Goal: Task Accomplishment & Management: Manage account settings

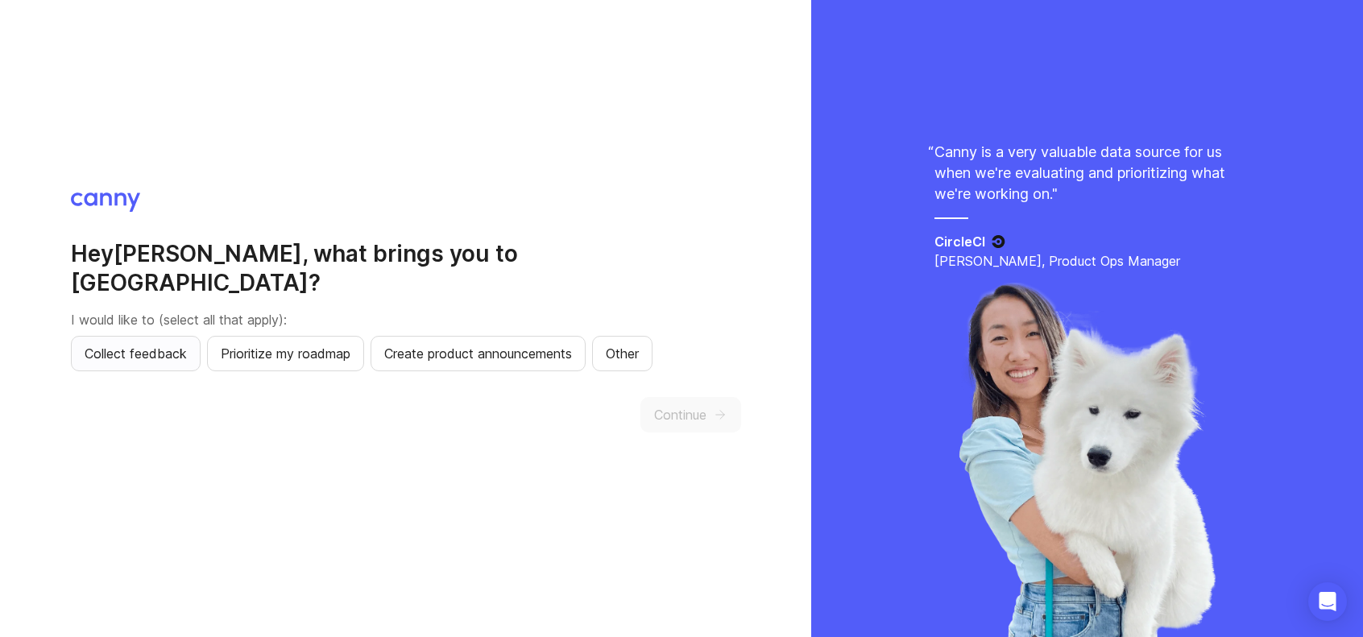
click at [145, 344] on span "Collect feedback" at bounding box center [136, 353] width 102 height 19
click at [678, 405] on span "Continue" at bounding box center [680, 414] width 52 height 19
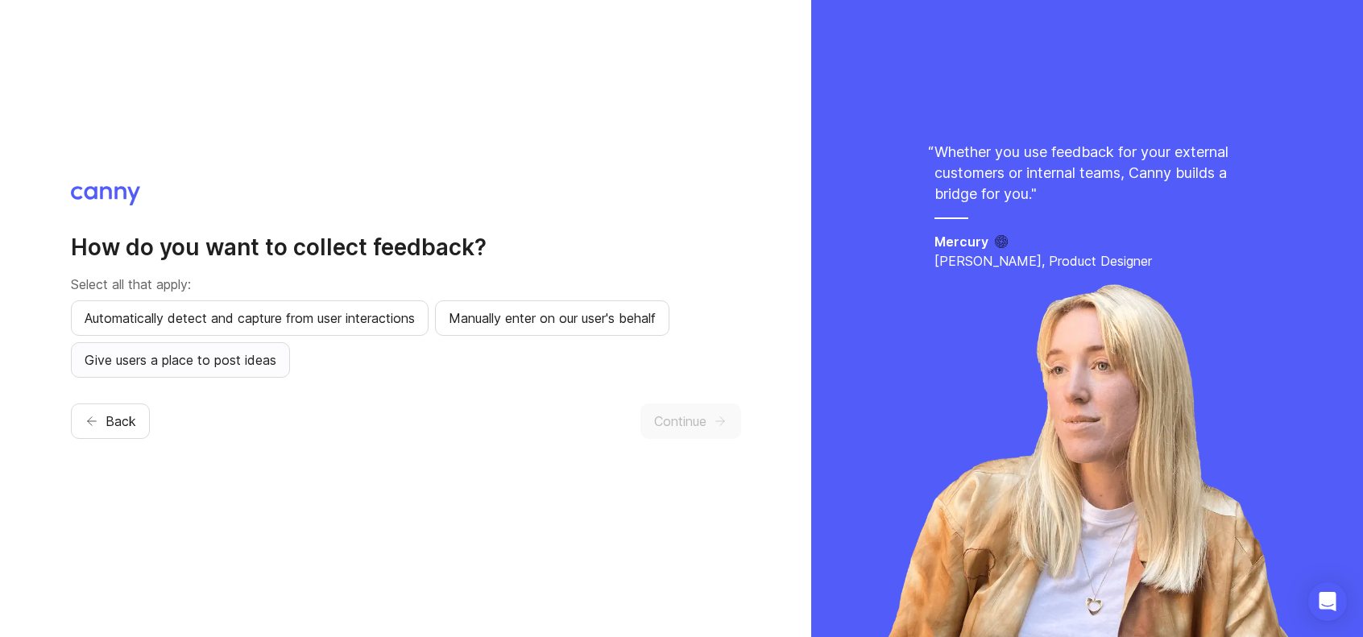
click at [236, 356] on span "Give users a place to post ideas" at bounding box center [181, 359] width 192 height 19
click at [261, 325] on span "Automatically detect and capture from user interactions" at bounding box center [250, 317] width 330 height 19
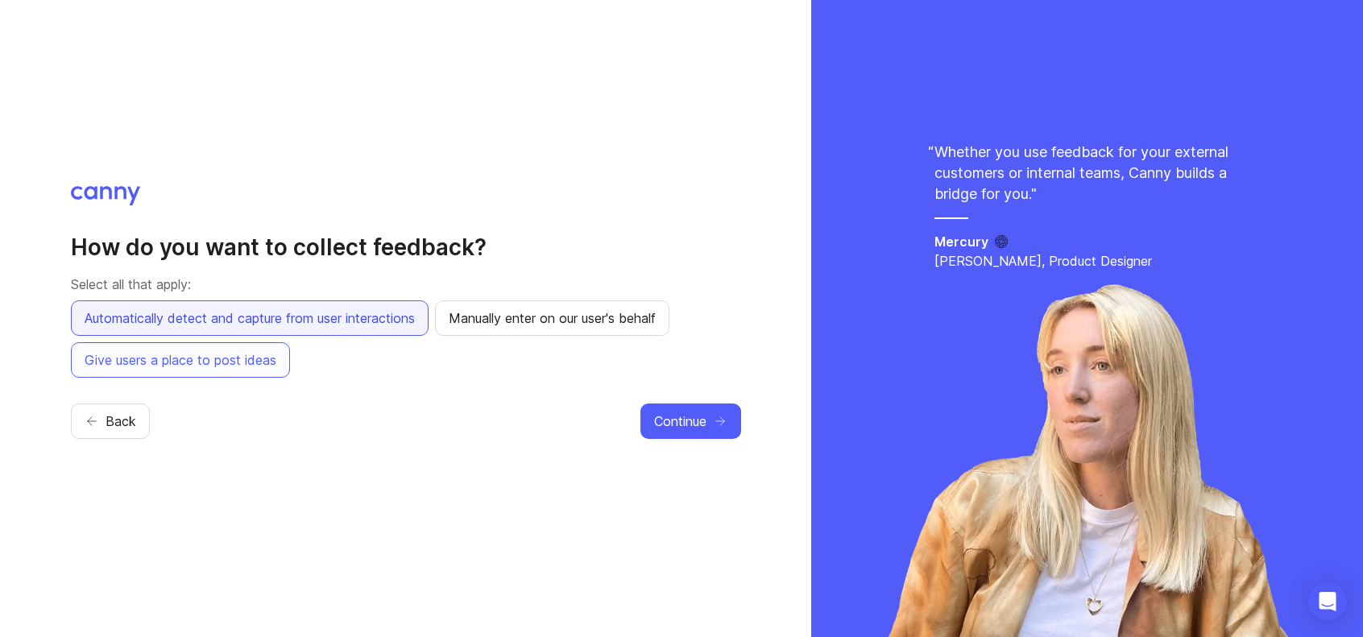
click at [383, 326] on span "Automatically detect and capture from user interactions" at bounding box center [250, 317] width 330 height 19
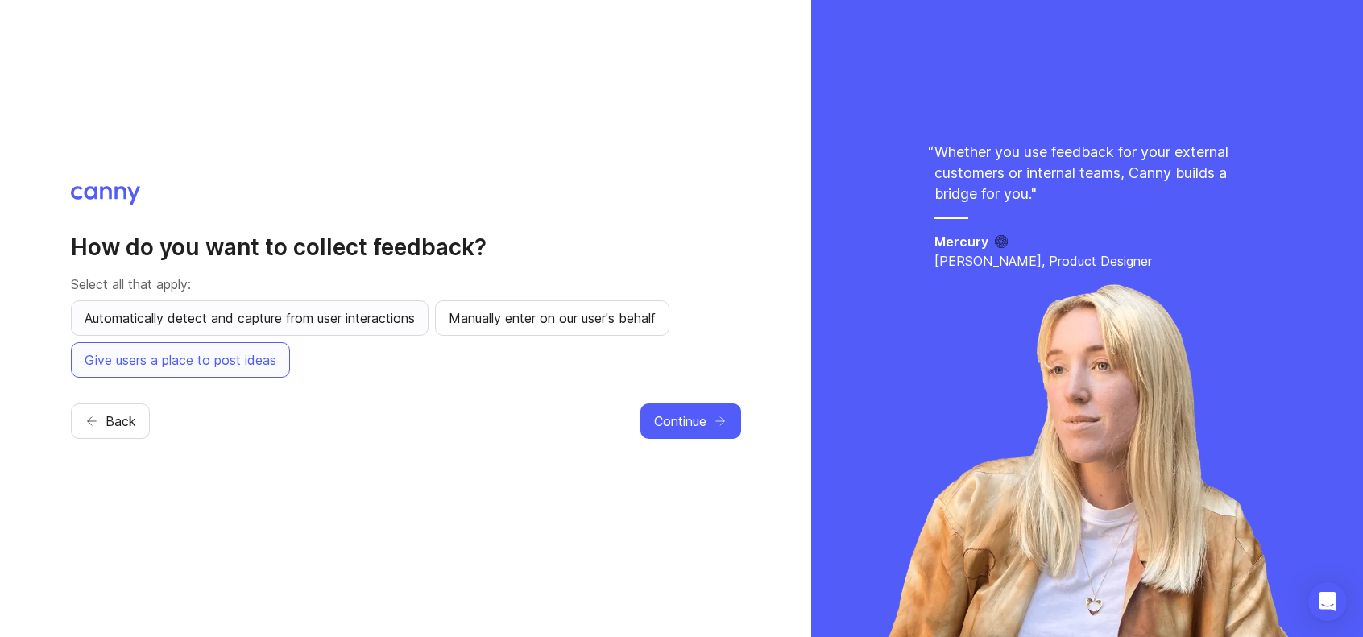
click at [383, 326] on span "Automatically detect and capture from user interactions" at bounding box center [250, 317] width 330 height 19
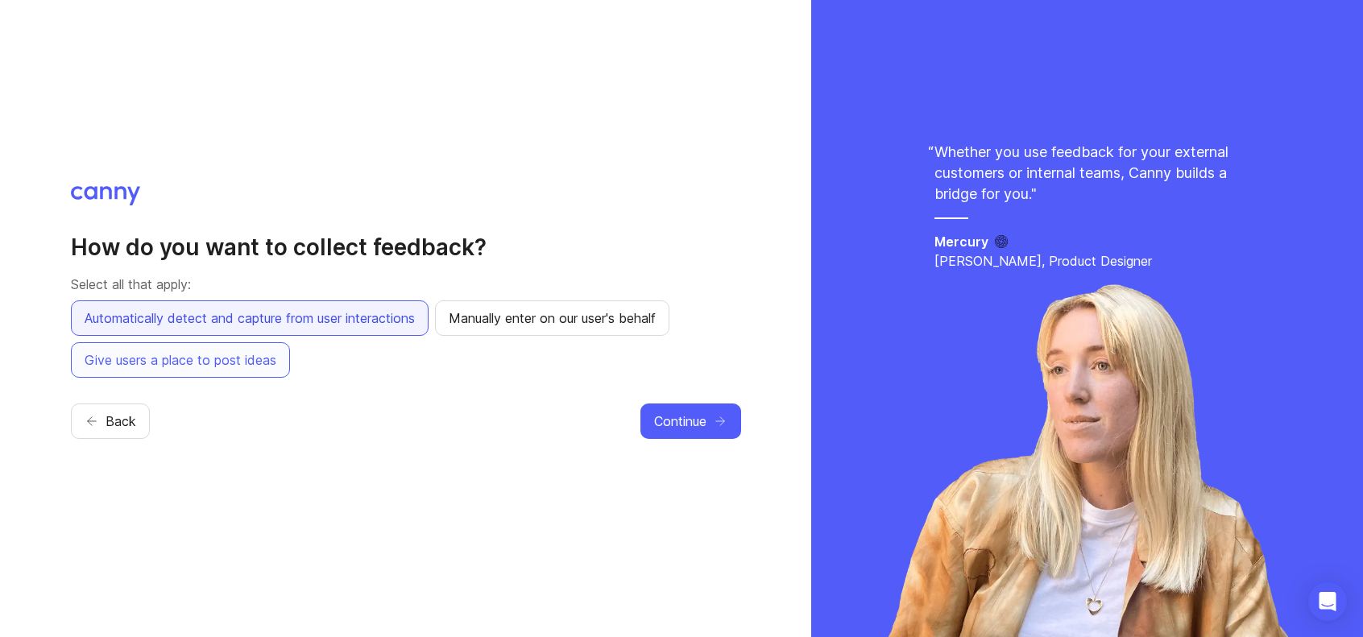
click at [383, 326] on span "Automatically detect and capture from user interactions" at bounding box center [250, 317] width 330 height 19
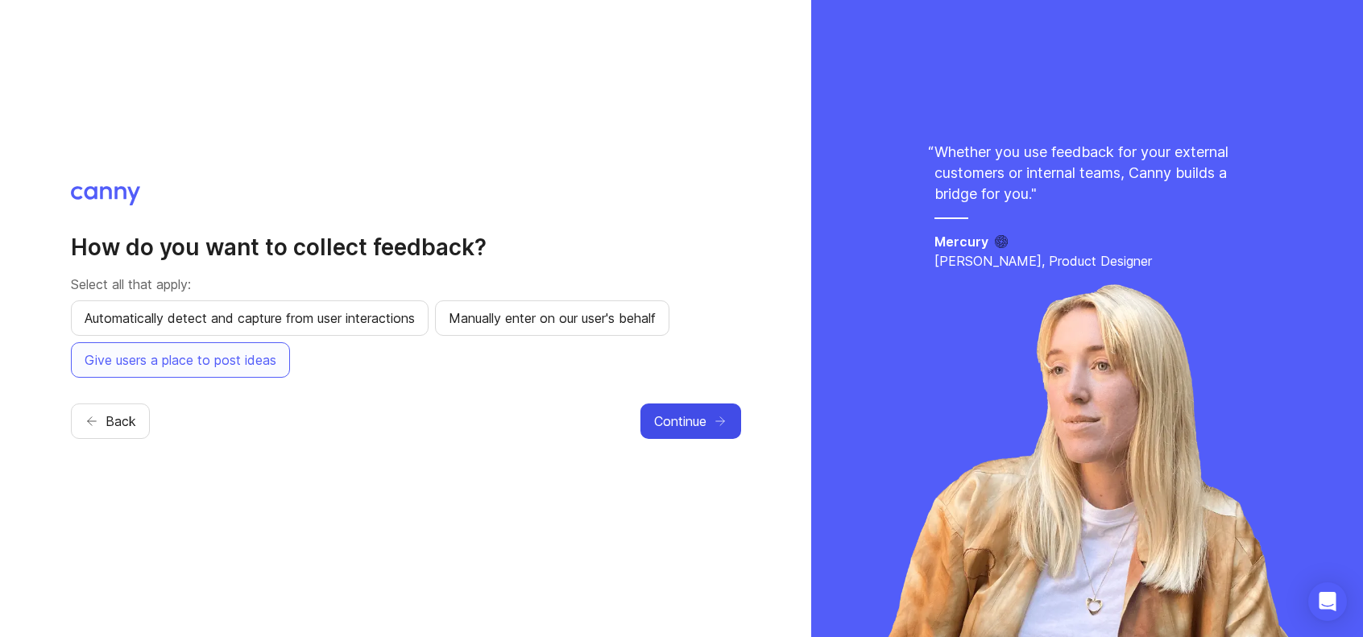
click at [700, 420] on span "Continue" at bounding box center [680, 421] width 52 height 19
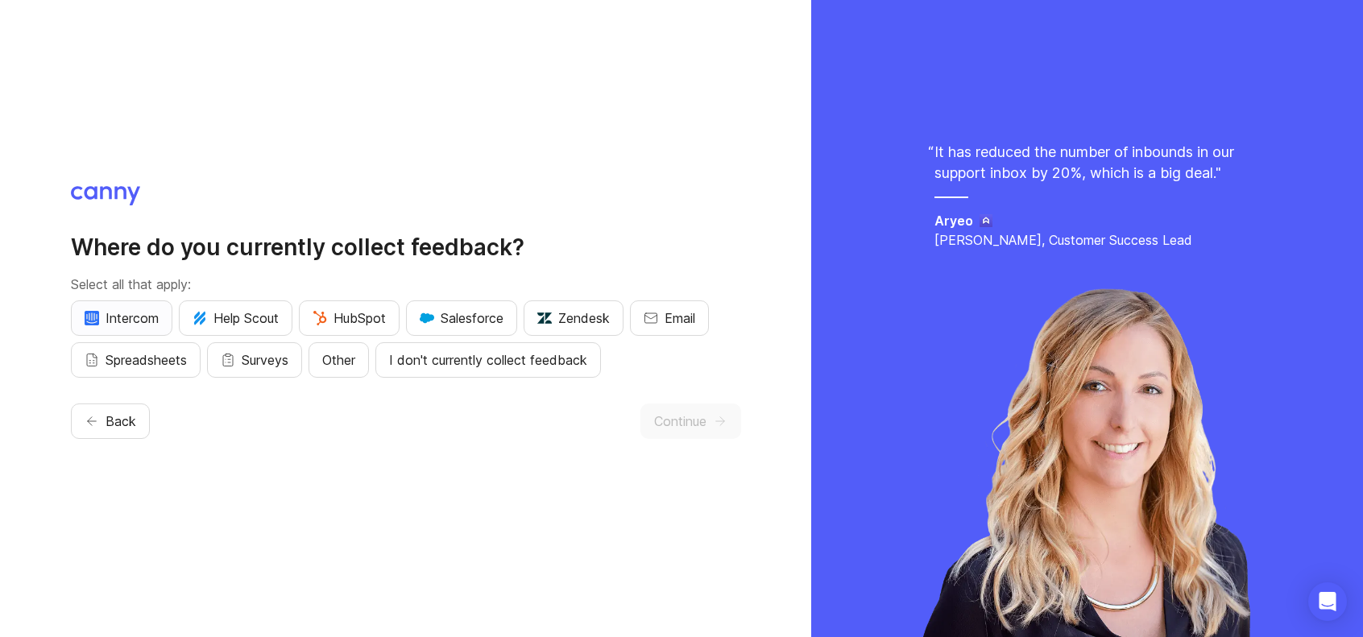
click at [155, 323] on span "Intercom" at bounding box center [122, 317] width 74 height 19
click at [143, 355] on span "Spreadsheets" at bounding box center [145, 359] width 81 height 19
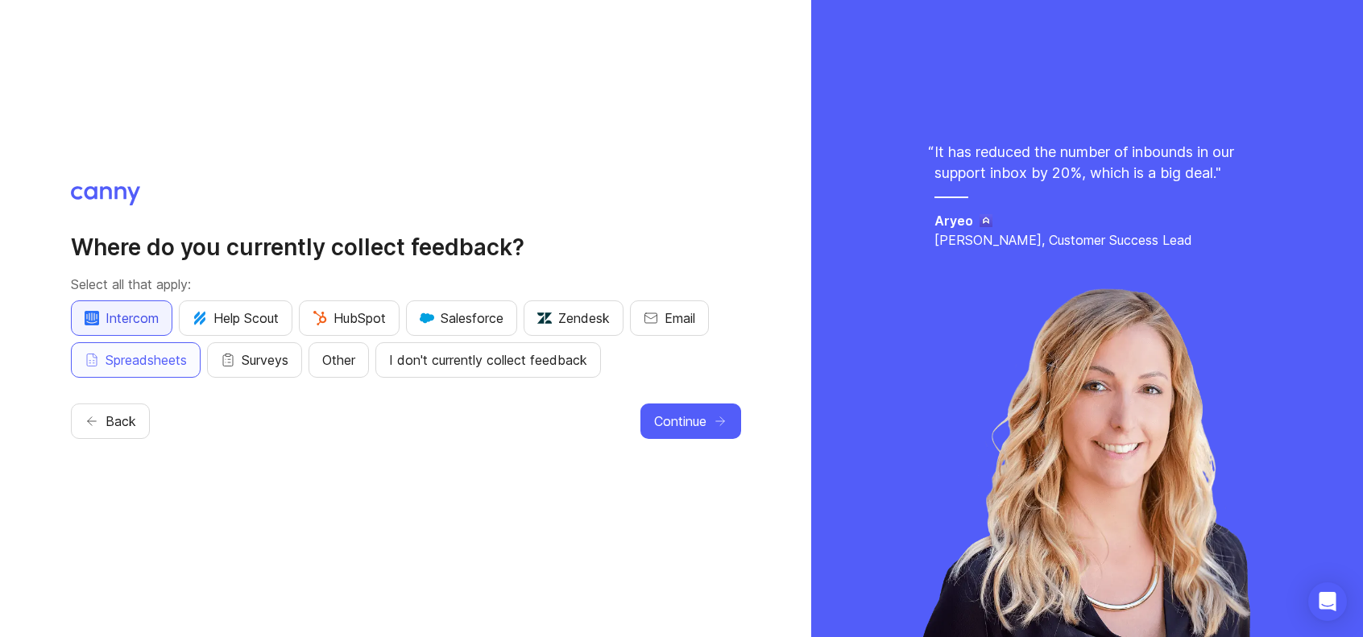
click at [152, 318] on span "Intercom" at bounding box center [122, 317] width 74 height 19
click at [700, 436] on button "Continue" at bounding box center [690, 420] width 101 height 35
click at [704, 431] on button "Continue" at bounding box center [690, 420] width 101 height 35
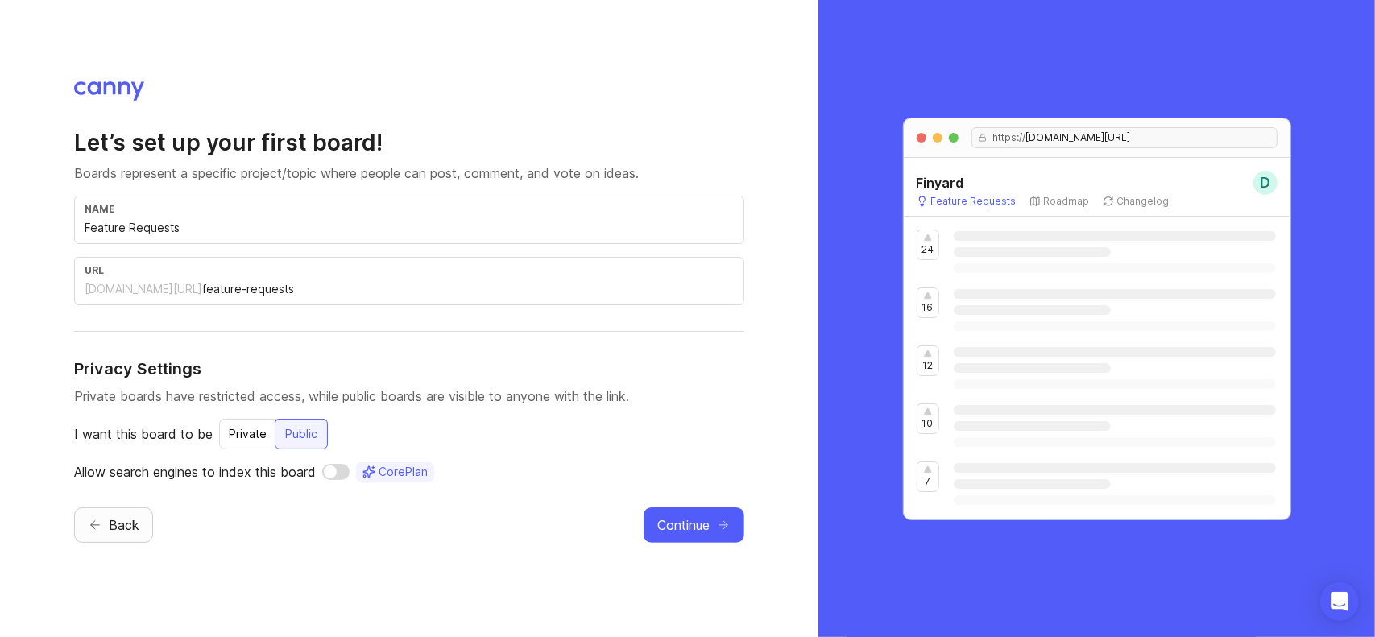
click at [115, 518] on span "Back" at bounding box center [124, 524] width 31 height 19
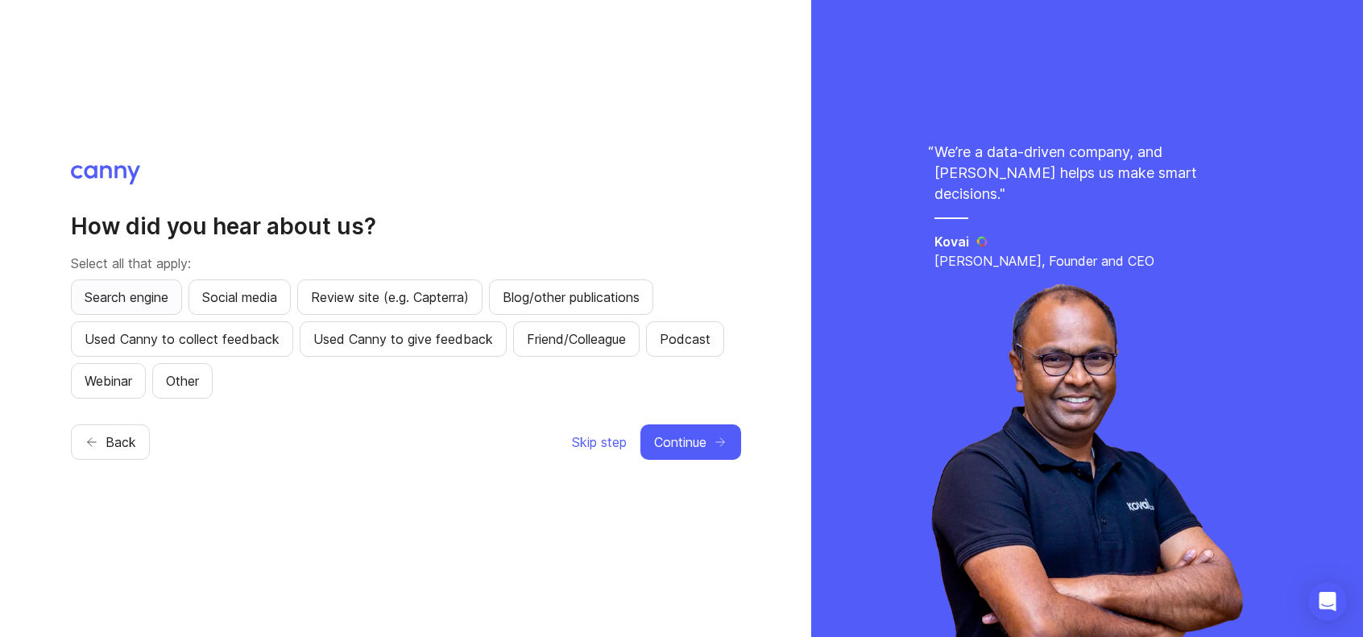
click at [162, 300] on span "Search engine" at bounding box center [127, 296] width 84 height 19
click at [734, 448] on button "Continue" at bounding box center [690, 441] width 101 height 35
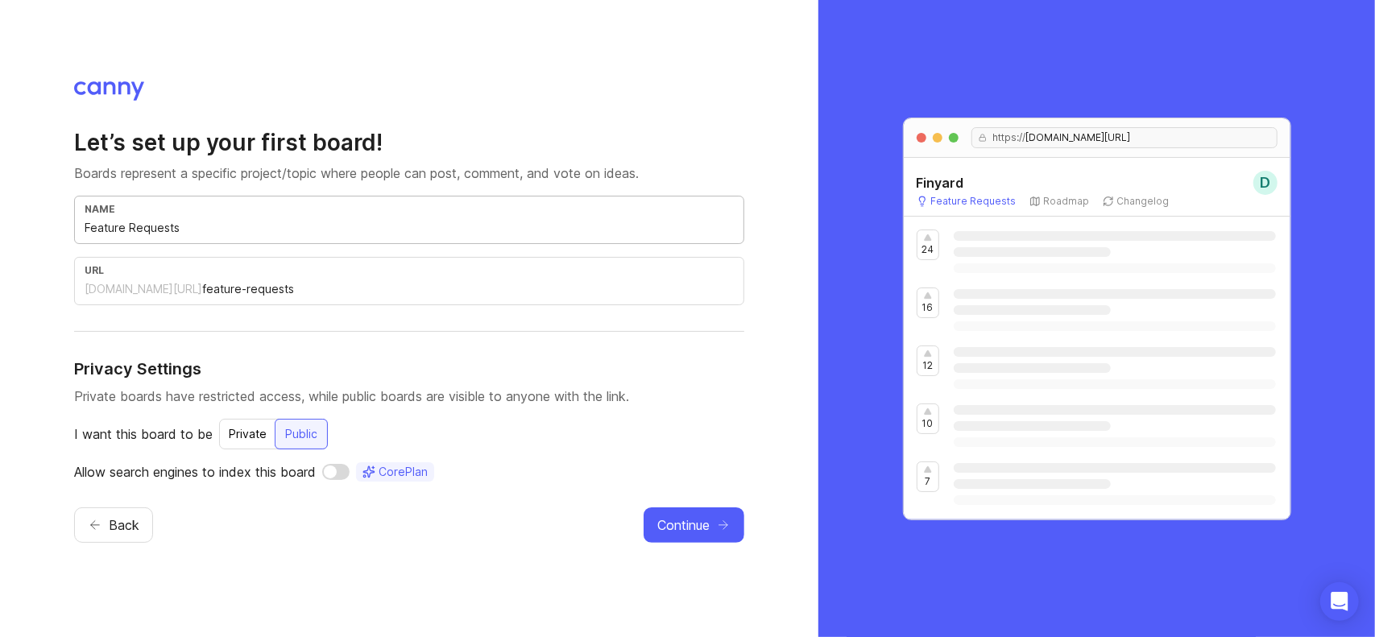
drag, startPoint x: 203, startPoint y: 236, endPoint x: 81, endPoint y: 235, distance: 122.4
click at [81, 235] on div "name Feature Requests" at bounding box center [409, 220] width 670 height 48
type input "B"
type input "b"
type input "Bu"
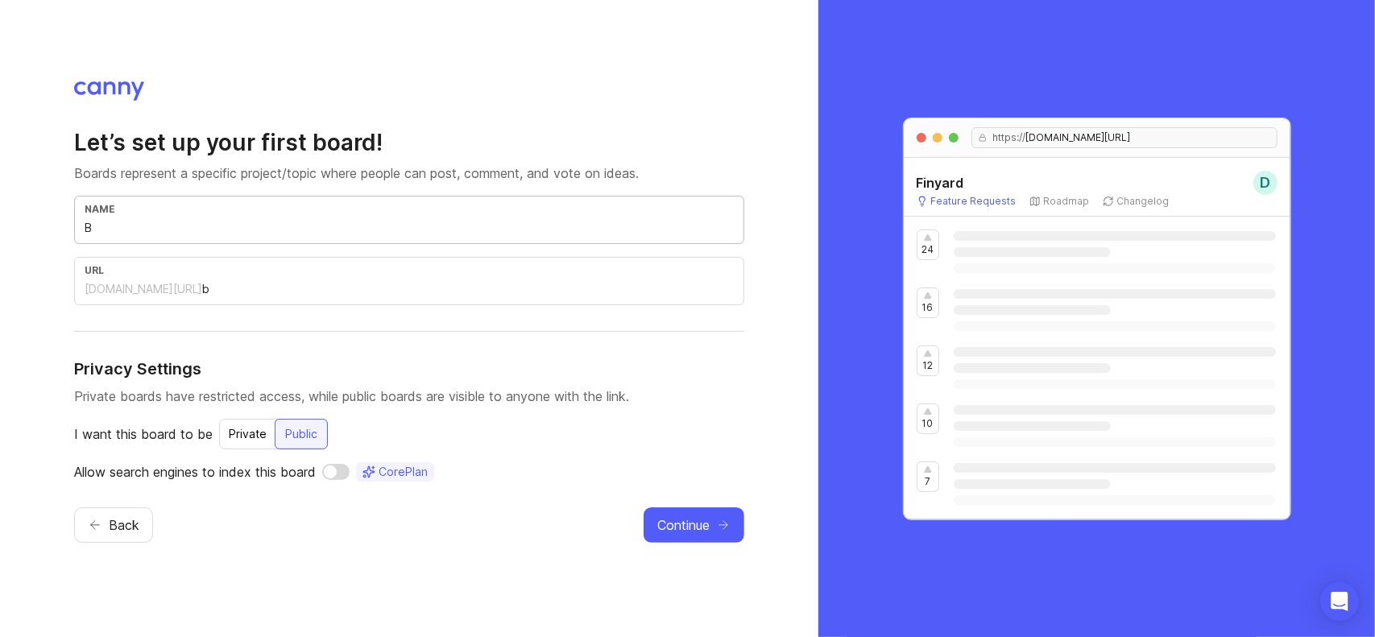
type input "bu"
type input "Bug"
type input "bug"
type input "Bug s"
type input "bug-s"
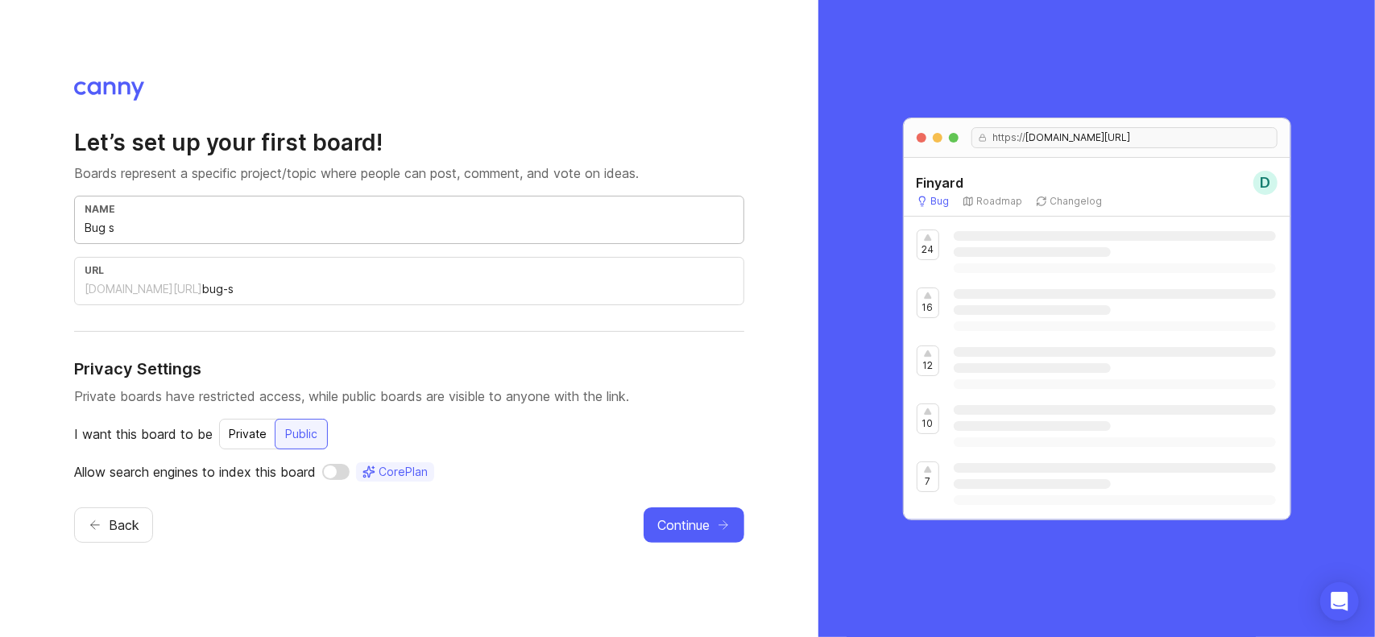
type input "Bug su"
type input "bug-su"
type input "Bug sub"
type input "bug-sub"
type input "Bug subm"
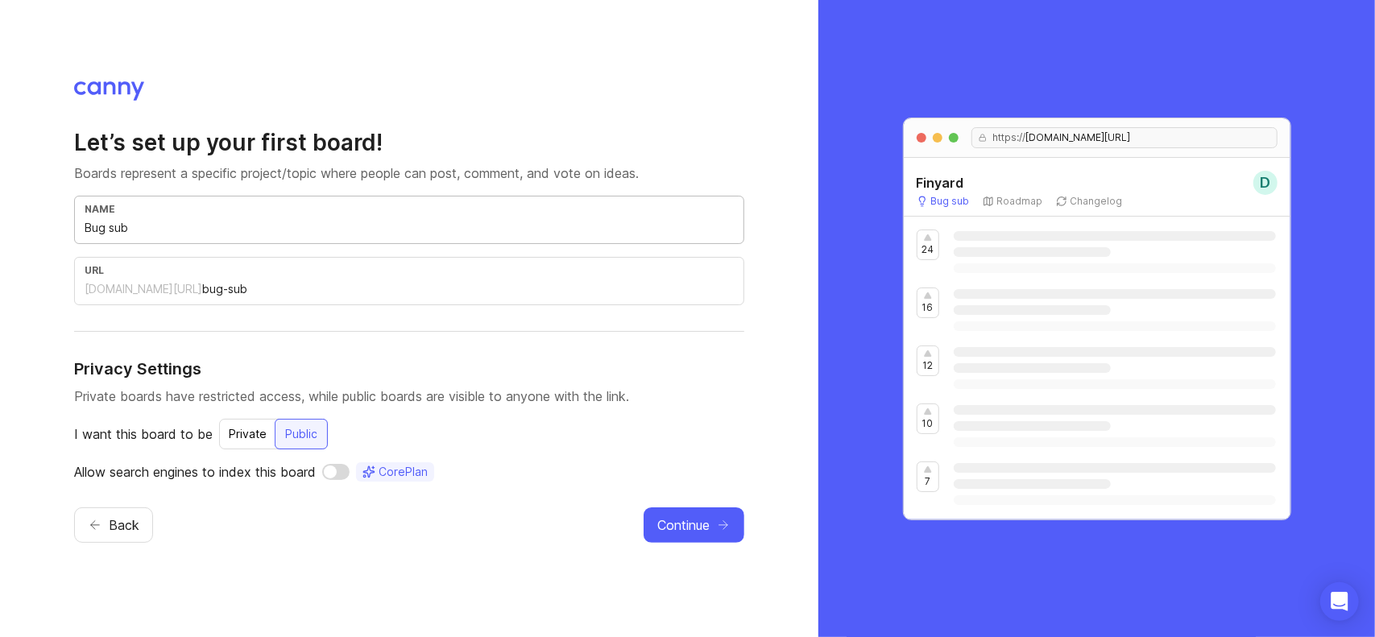
type input "bug-subm"
type input "Bug submi"
type input "bug-submi"
type input "Bug submis"
type input "bug-submis"
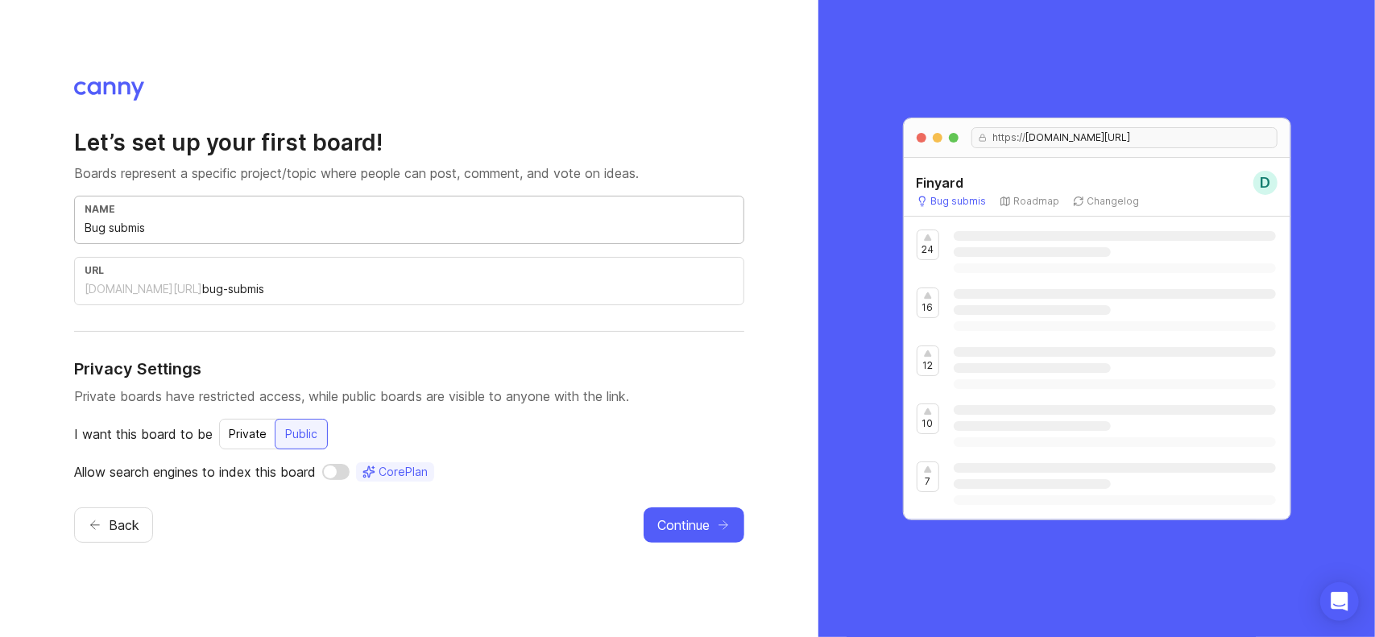
type input "Bug submiss"
type input "bug-submiss"
type input "Bug submissi"
type input "bug-submissi"
type input "Bug submissio"
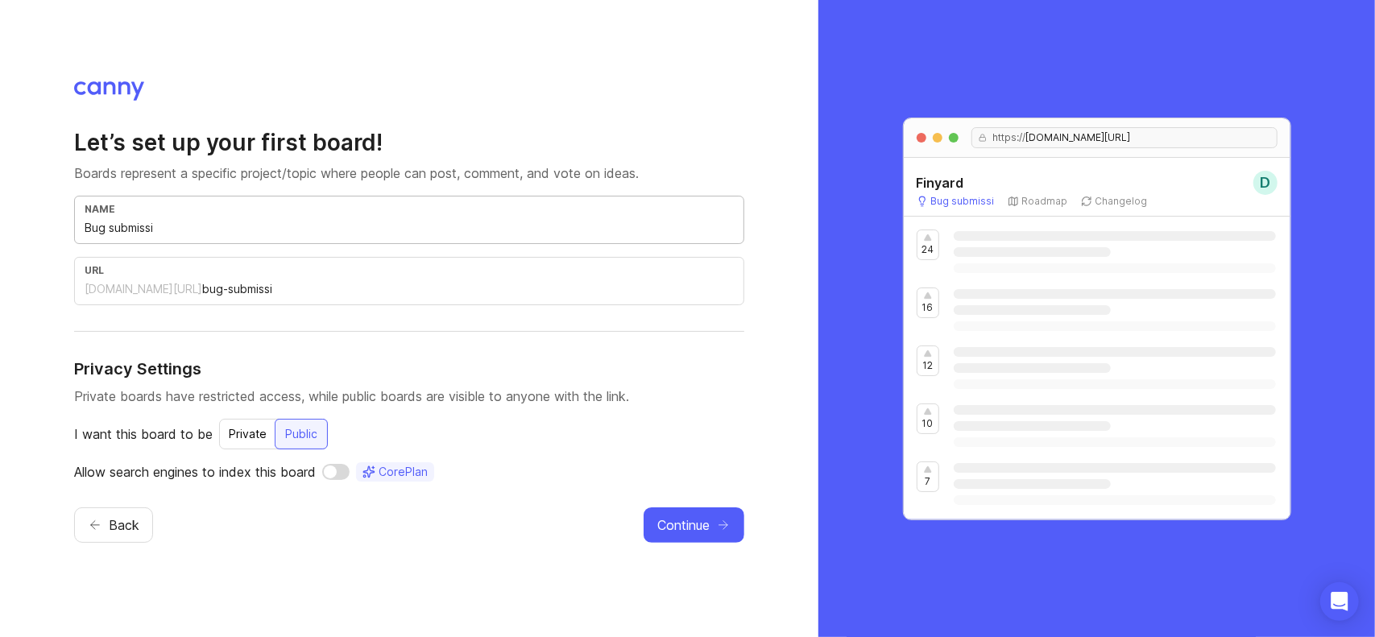
type input "bug-submissio"
type input "Bug submission"
type input "bug-submission"
type input "Bug submissions"
type input "bug-submissions"
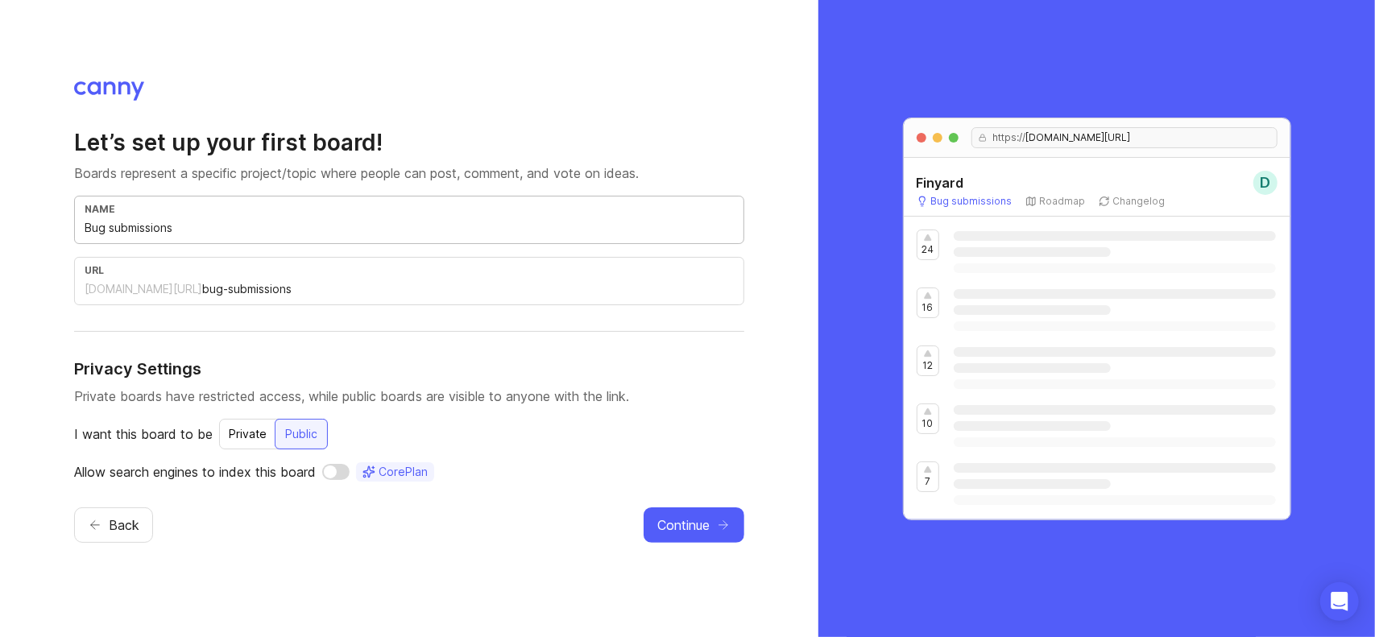
type input "Bug submissions"
click at [151, 333] on div "Let’s set up your first board! Boards represent a specific project/topic where …" at bounding box center [409, 305] width 670 height 354
click at [160, 326] on div "Let’s set up your first board! Boards represent a specific project/topic where …" at bounding box center [409, 305] width 670 height 354
click at [0, 298] on div "Let’s set up your first board! Boards represent a specific project/topic where …" at bounding box center [409, 318] width 818 height 637
click at [262, 444] on div "Private" at bounding box center [247, 434] width 57 height 29
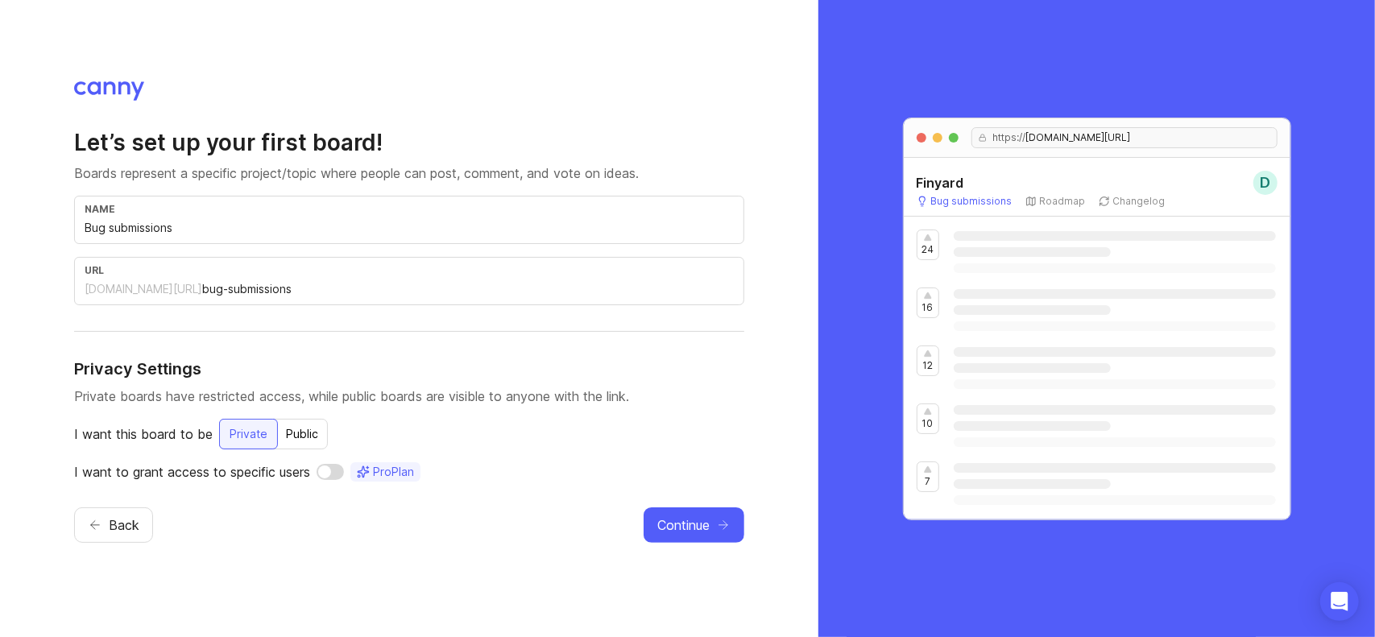
click at [309, 442] on div "Public" at bounding box center [302, 434] width 52 height 29
click at [709, 532] on span "Continue" at bounding box center [683, 524] width 52 height 19
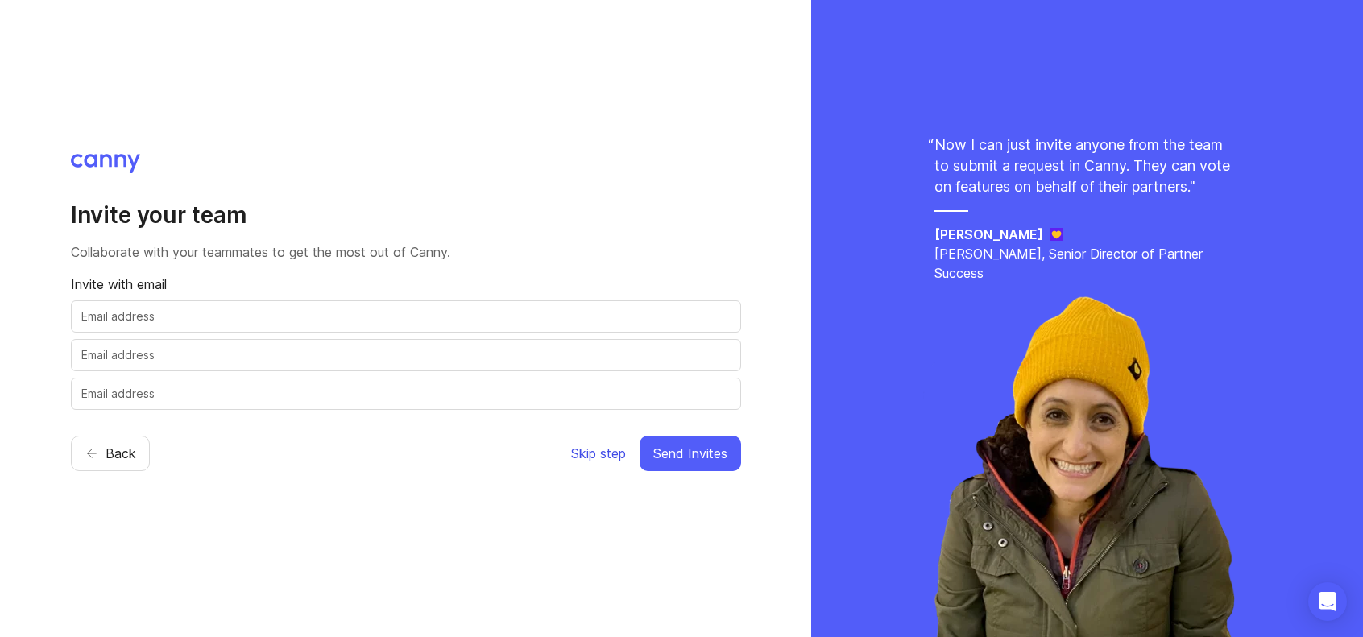
drag, startPoint x: 610, startPoint y: 450, endPoint x: 461, endPoint y: 442, distance: 149.2
click at [462, 442] on div "Back Skip step Send Invites" at bounding box center [406, 453] width 670 height 35
click at [449, 397] on input "text" at bounding box center [405, 394] width 649 height 18
click at [438, 312] on input "text" at bounding box center [405, 317] width 649 height 18
type input "124"
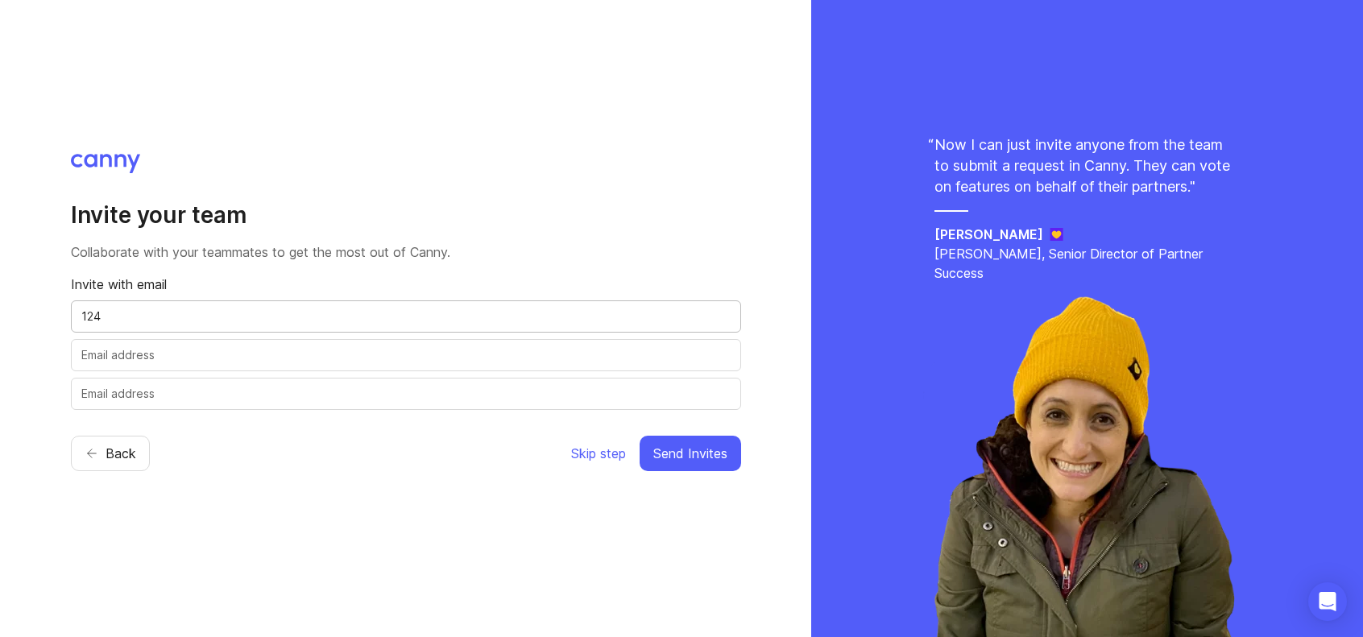
click at [380, 352] on input "text" at bounding box center [405, 355] width 649 height 18
type input "214"
click at [351, 386] on input "text" at bounding box center [405, 394] width 649 height 18
type input "124"
click at [610, 444] on span "Skip step" at bounding box center [598, 453] width 55 height 19
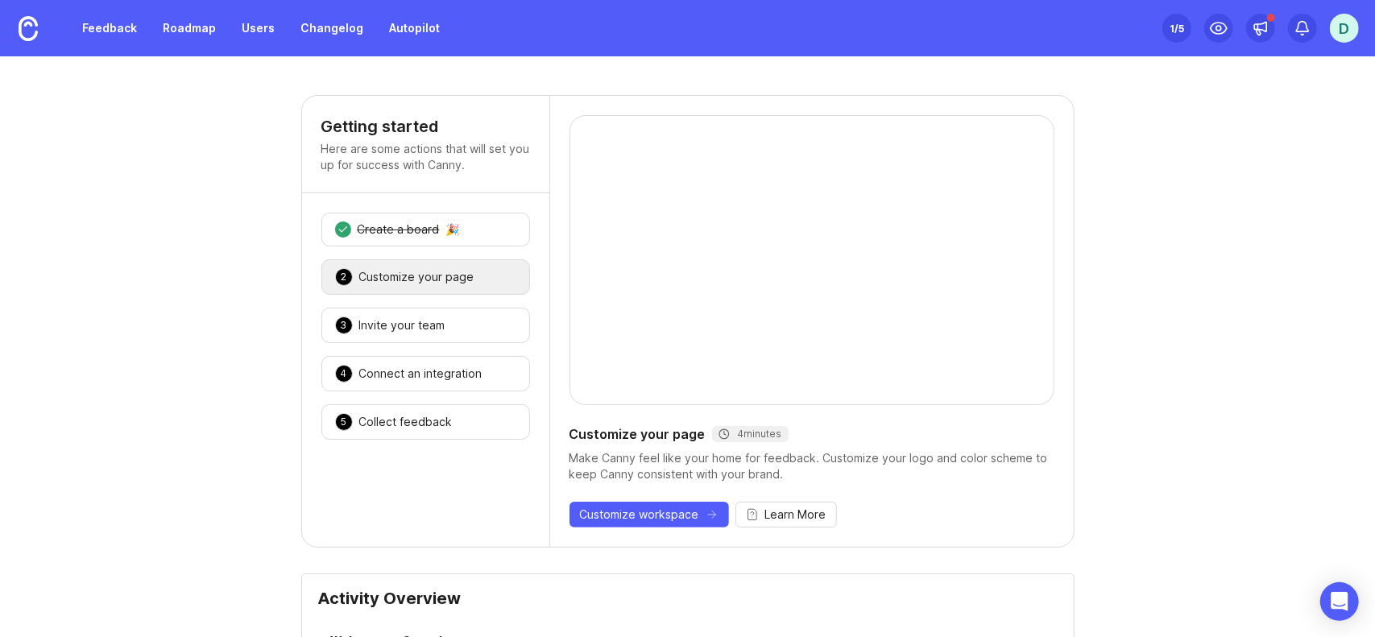
click at [1182, 28] on div "1 /5" at bounding box center [1176, 28] width 14 height 23
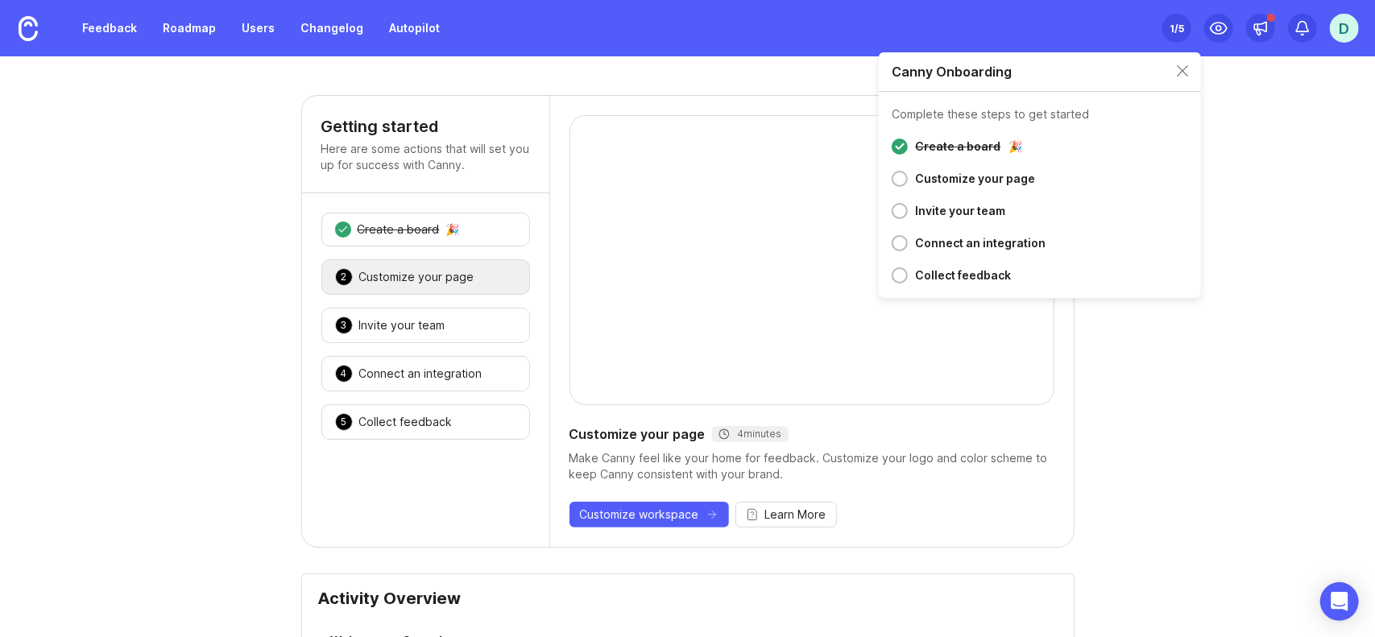
click at [478, 277] on div "2 Customize your page 🎉" at bounding box center [425, 276] width 209 height 35
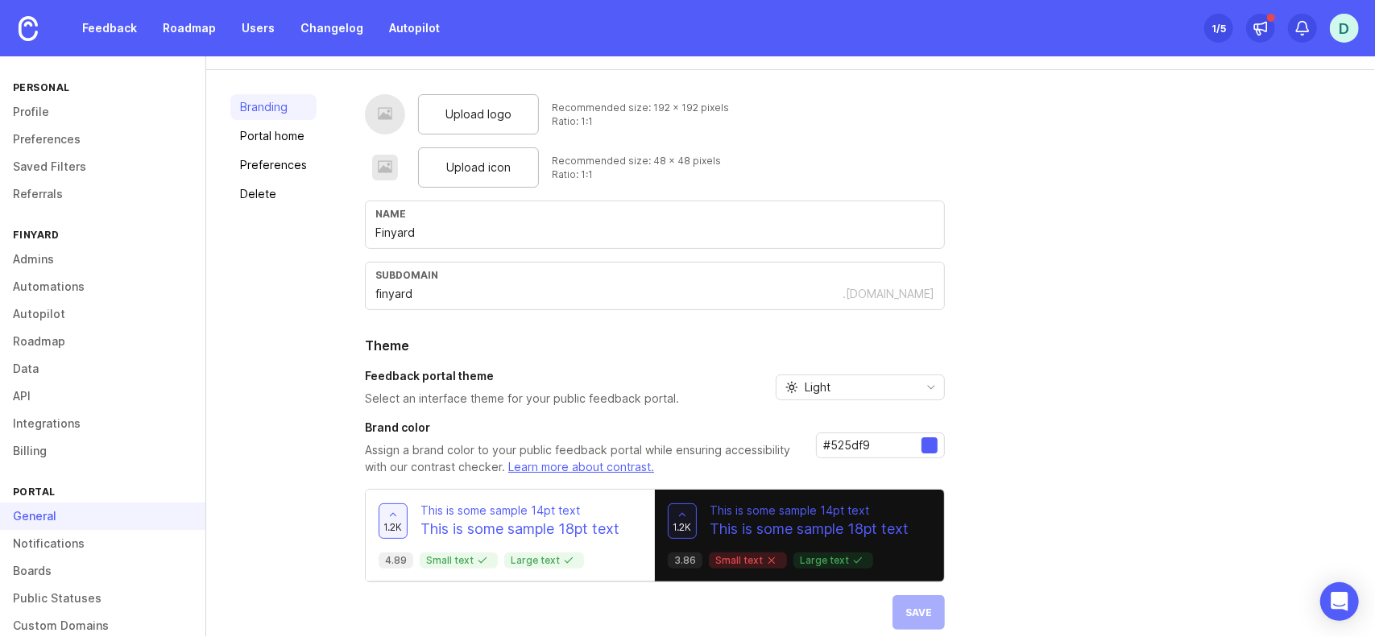
scroll to position [83, 0]
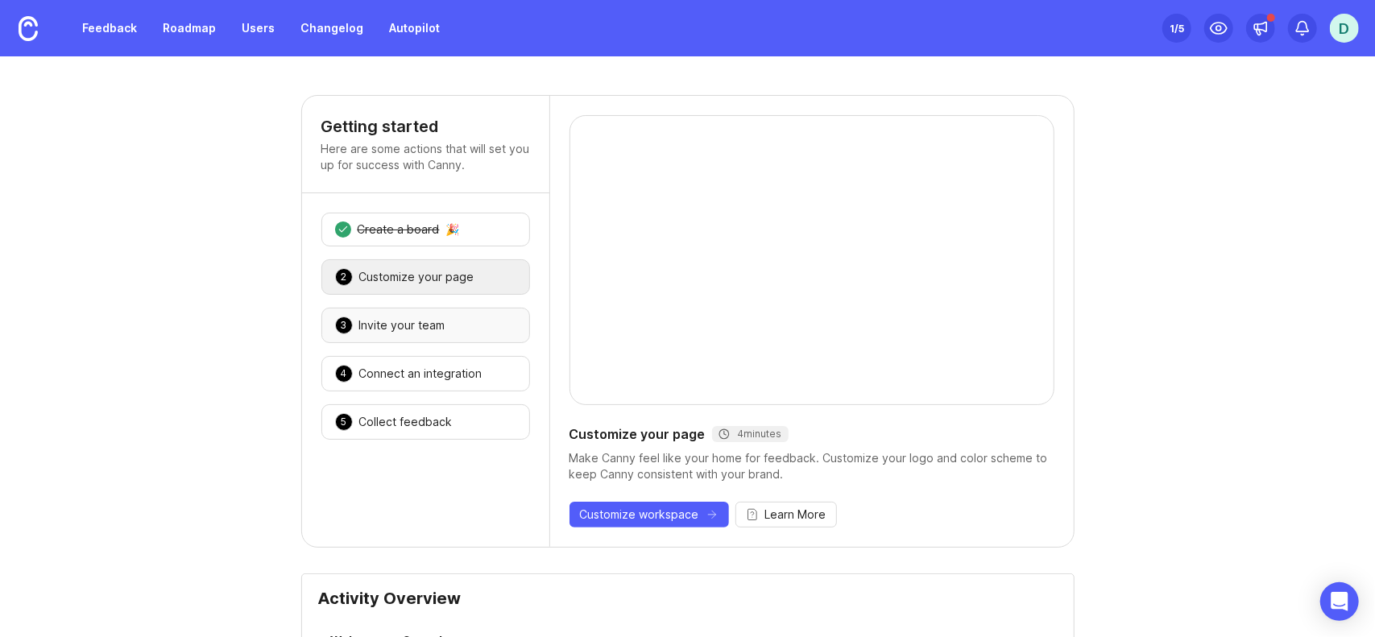
click at [398, 319] on div "Invite your team" at bounding box center [402, 325] width 86 height 16
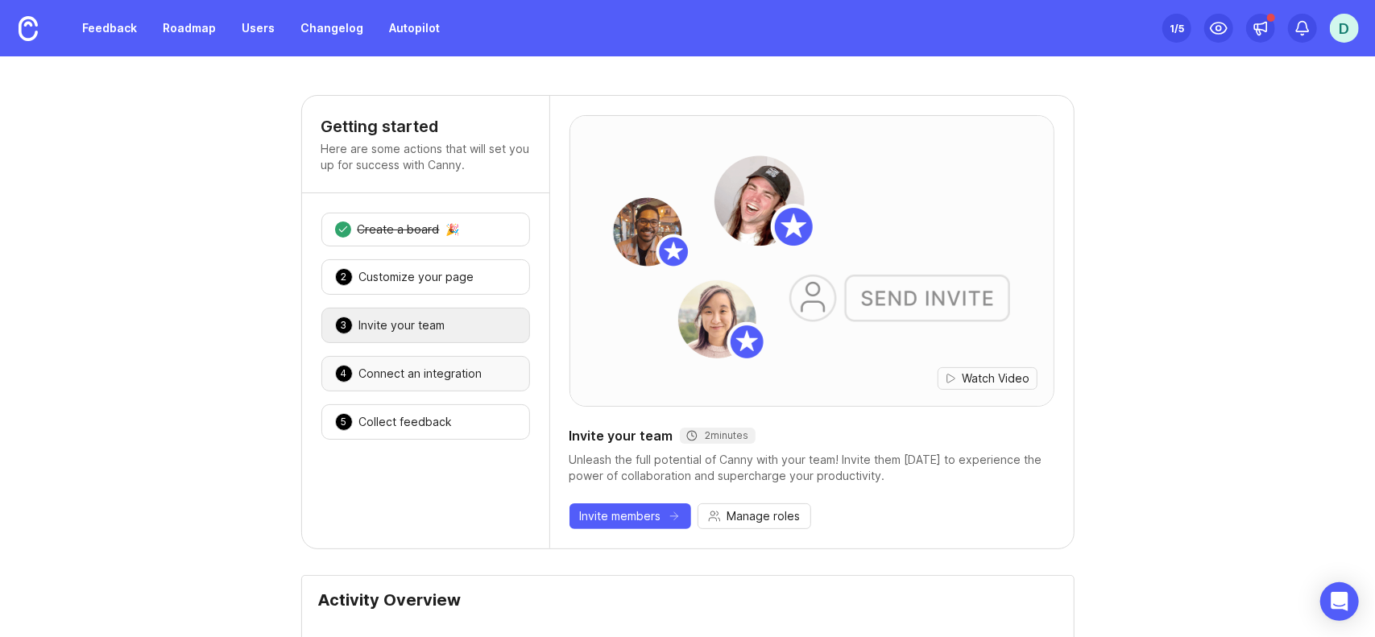
click at [433, 370] on div "Connect an integration" at bounding box center [420, 374] width 123 height 16
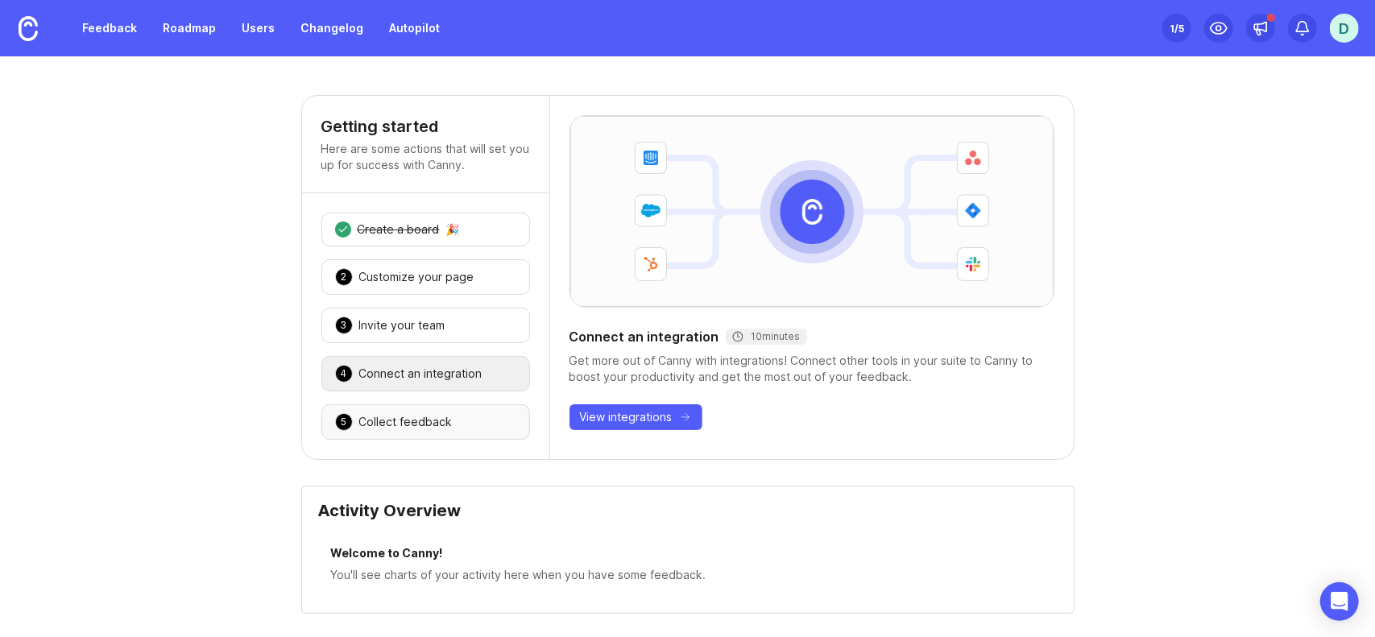
click at [449, 415] on div "5 Collect feedback 🎉" at bounding box center [425, 421] width 209 height 35
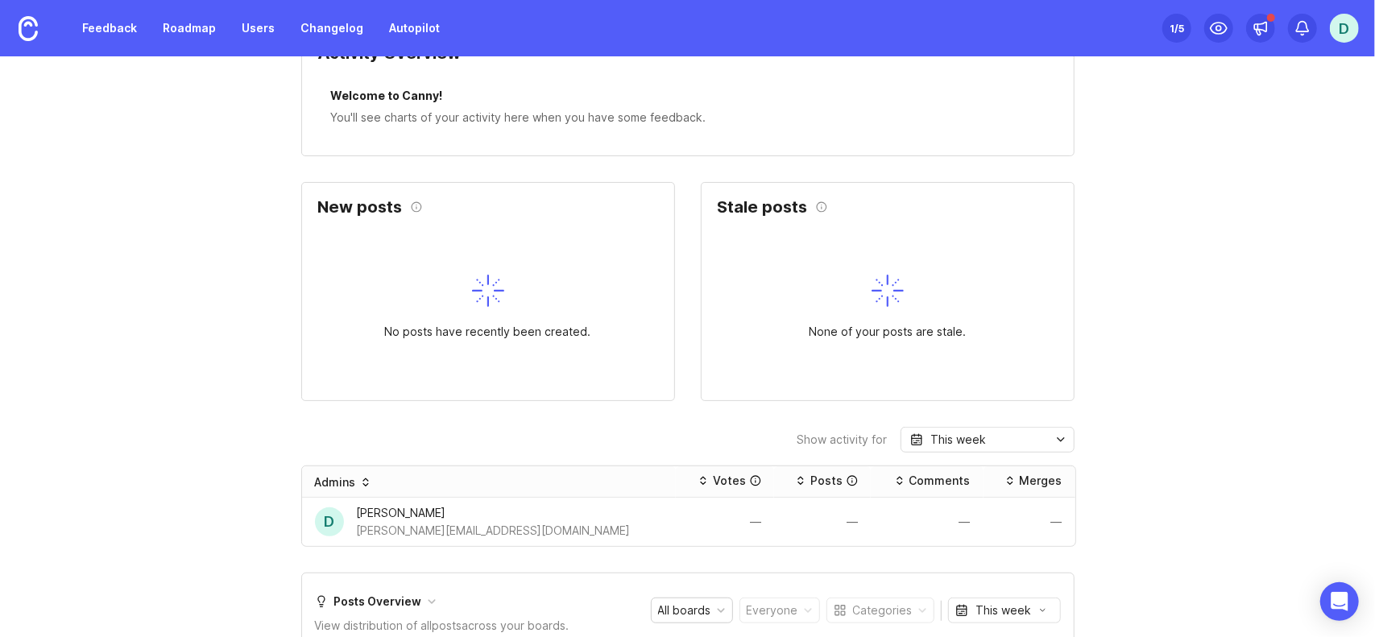
scroll to position [805, 0]
